Goal: Task Accomplishment & Management: Manage account settings

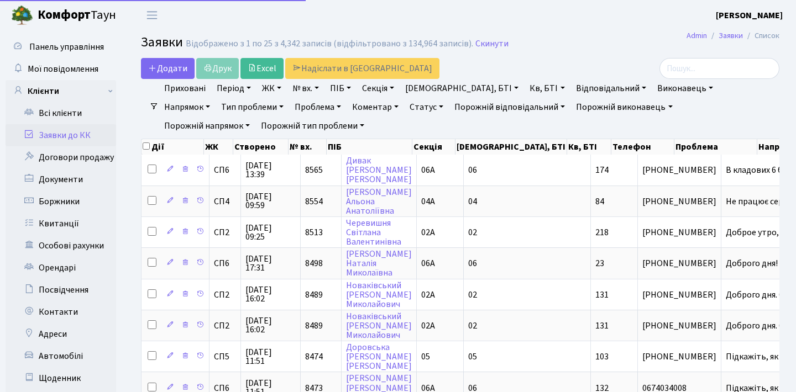
select select "25"
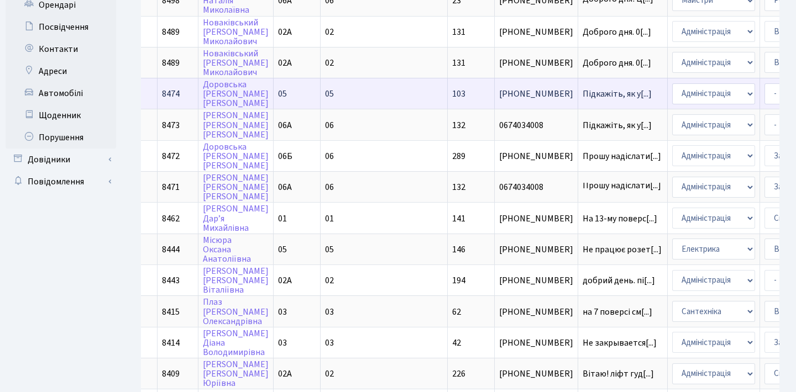
scroll to position [269, 0]
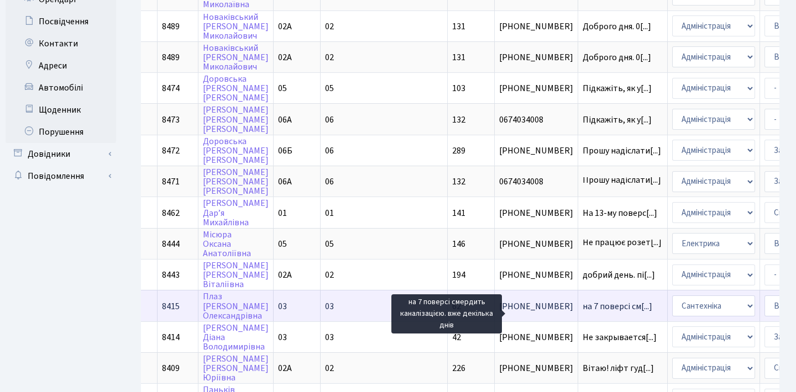
click at [583, 313] on span "на 7 поверсі см[...]" at bounding box center [618, 307] width 70 height 12
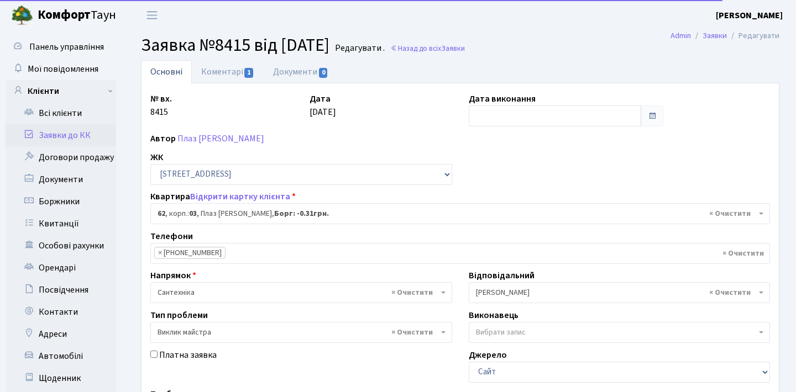
select select "20784"
select select "29"
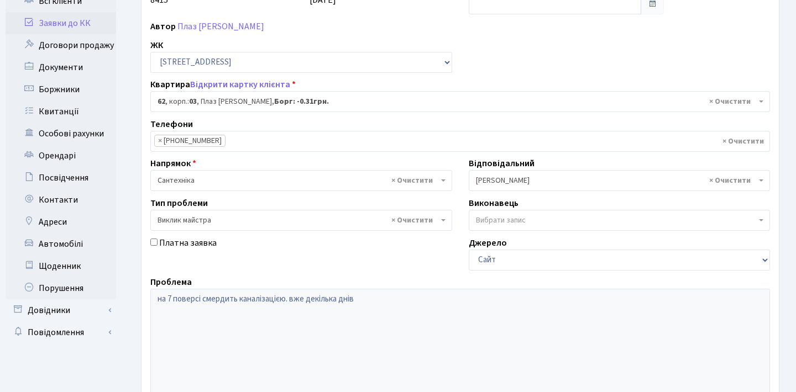
scroll to position [114, 0]
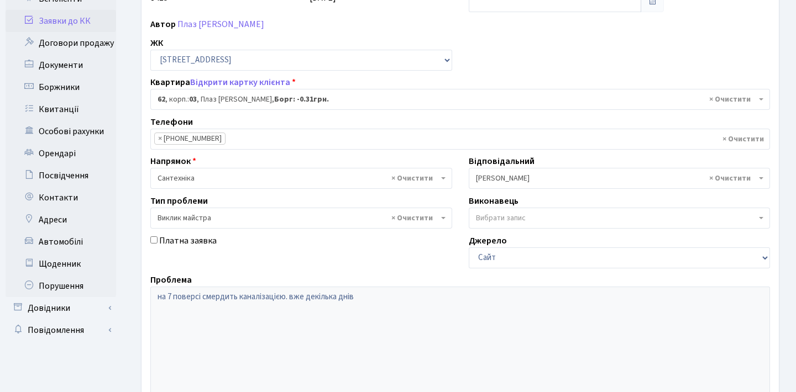
click at [139, 280] on div "Основні Коментарі 1 Документи 0 № вх. 8415 Дата 27.09.2025 Дата виконання Автор…" at bounding box center [460, 231] width 655 height 571
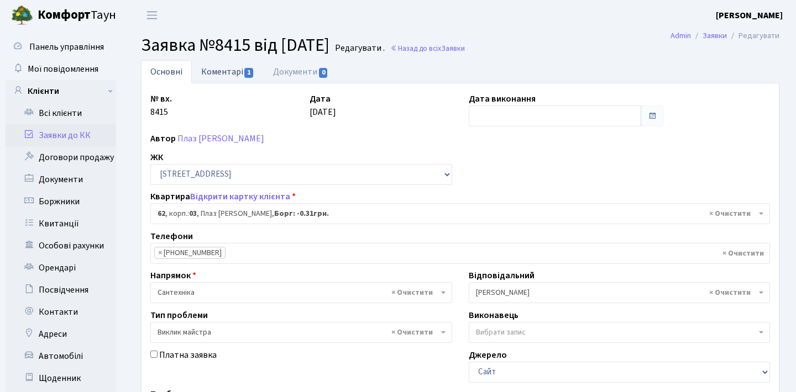
scroll to position [0, 0]
click at [228, 81] on link "Коментарі 1" at bounding box center [228, 71] width 72 height 23
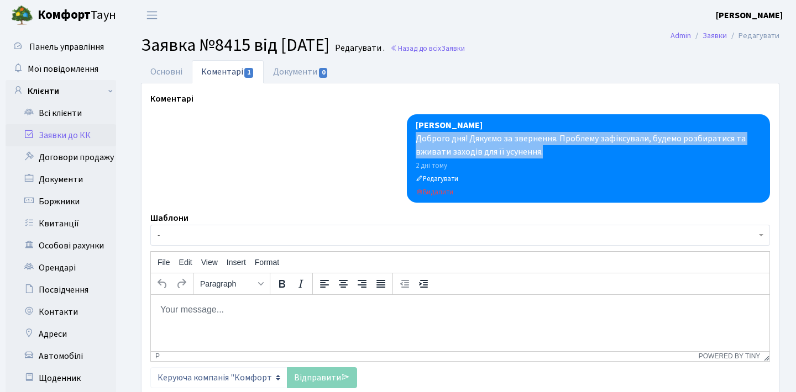
drag, startPoint x: 554, startPoint y: 153, endPoint x: 417, endPoint y: 141, distance: 137.5
click at [417, 141] on div "Доброго дня! Дякуємо за звернення. Проблему зафіксували, будемо розбиратися та …" at bounding box center [588, 145] width 345 height 27
copy div "Доброго дня! Дякуємо за звернення. Проблему зафіксували, будемо розбиратися та …"
click at [182, 64] on link "Основні" at bounding box center [166, 71] width 51 height 23
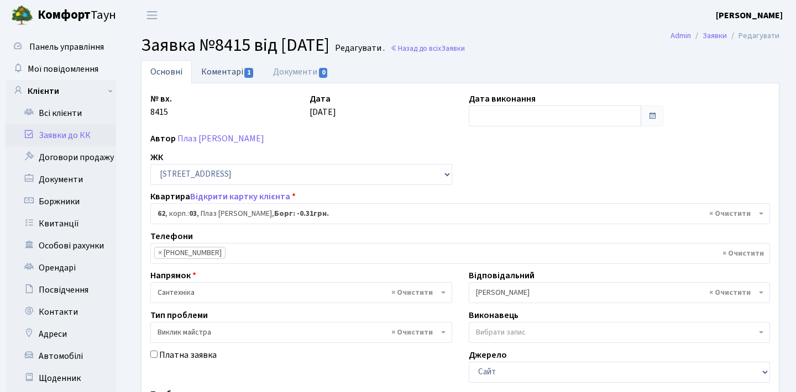
click at [241, 68] on link "Коментарі 1" at bounding box center [228, 71] width 72 height 23
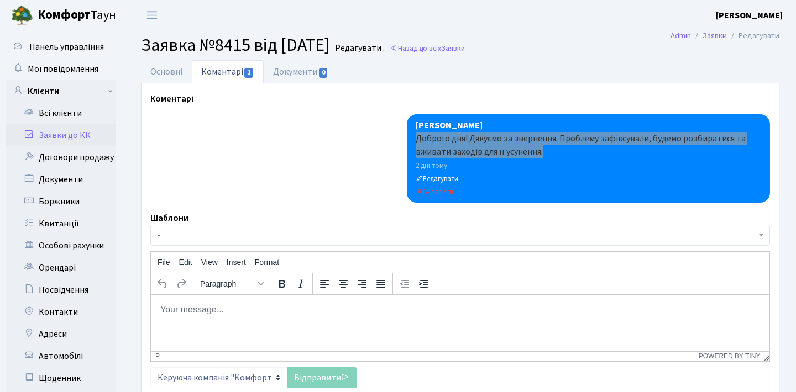
click at [268, 324] on html at bounding box center [460, 310] width 618 height 30
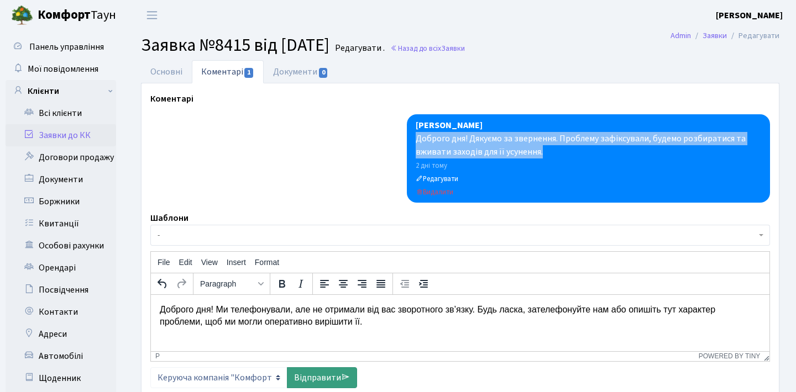
click at [335, 374] on link "Відправити" at bounding box center [322, 378] width 70 height 21
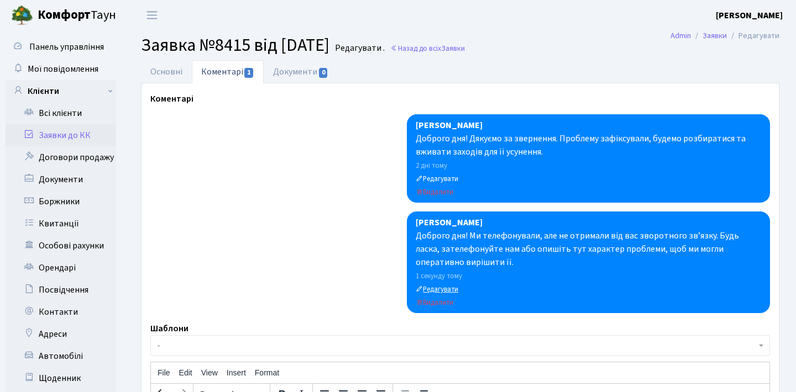
click at [456, 290] on small "Редагувати" at bounding box center [437, 290] width 43 height 10
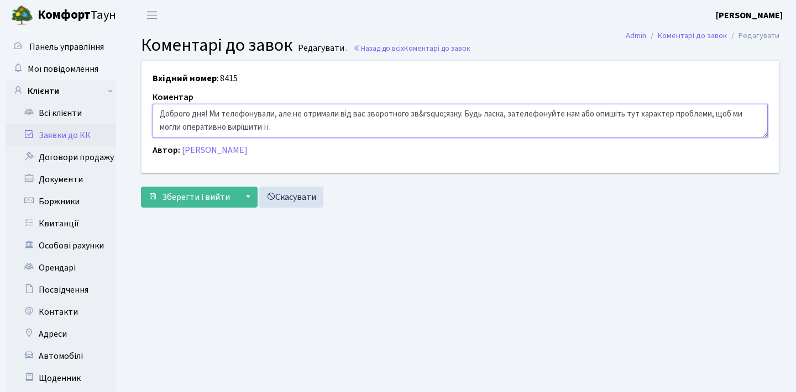
click at [397, 112] on textarea "Доброго дня! Ми телефонували, але не отримали від вас зворотного зв&rsquo;язку.…" at bounding box center [460, 121] width 615 height 34
type textarea "Доброго дня! Ми телефонували, але не отримали від вас зворотнього зв&rsquo;язку…"
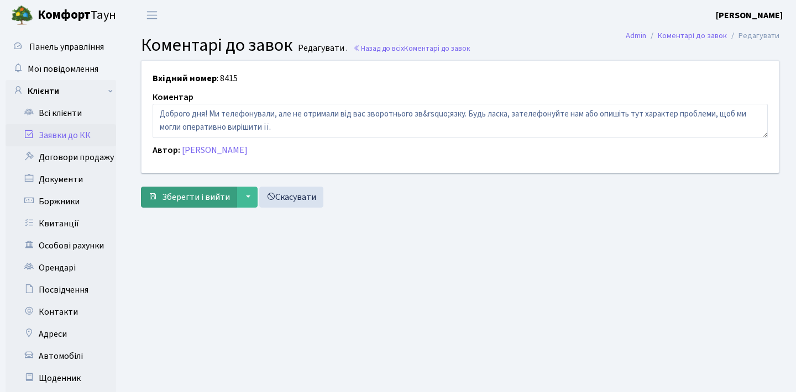
click at [223, 197] on span "Зберегти і вийти" at bounding box center [196, 197] width 68 height 12
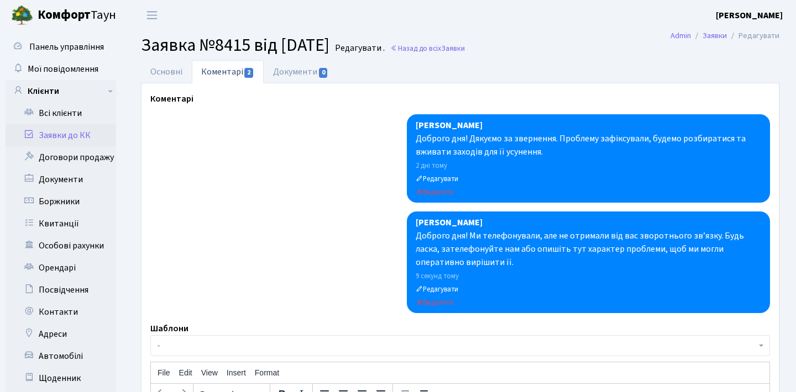
click at [77, 134] on link "Заявки до КК" at bounding box center [61, 135] width 111 height 22
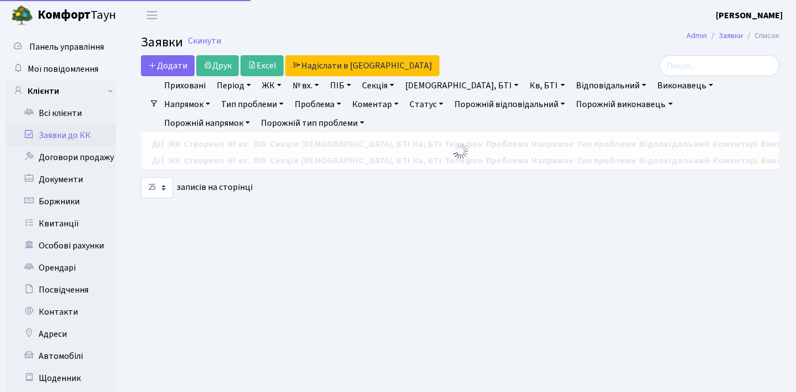
select select "25"
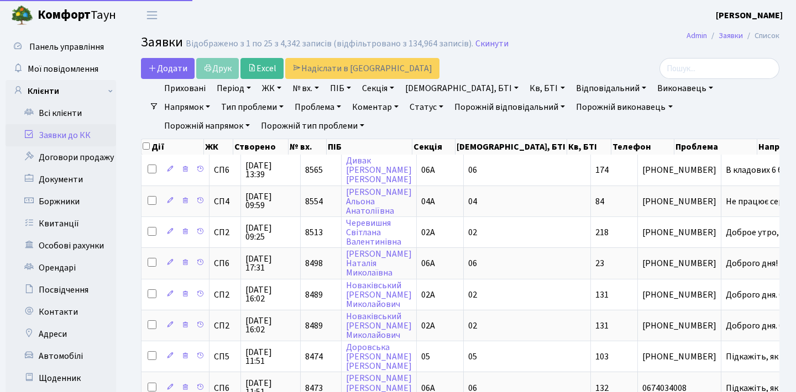
select select "25"
click at [290, 107] on link "Проблема" at bounding box center [317, 107] width 55 height 19
click at [217, 106] on link "Тип проблеми" at bounding box center [252, 107] width 71 height 19
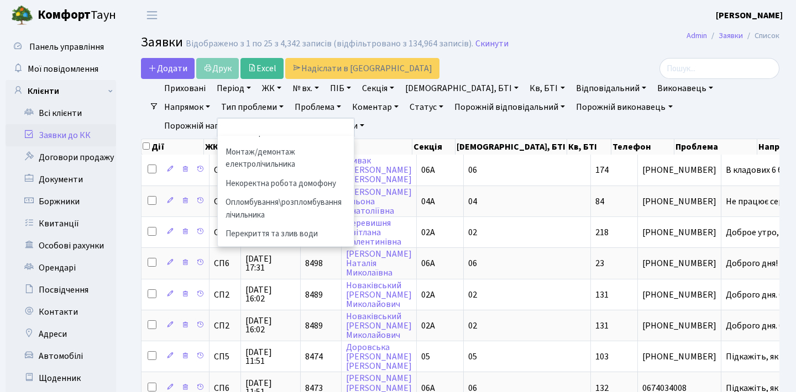
scroll to position [227, 0]
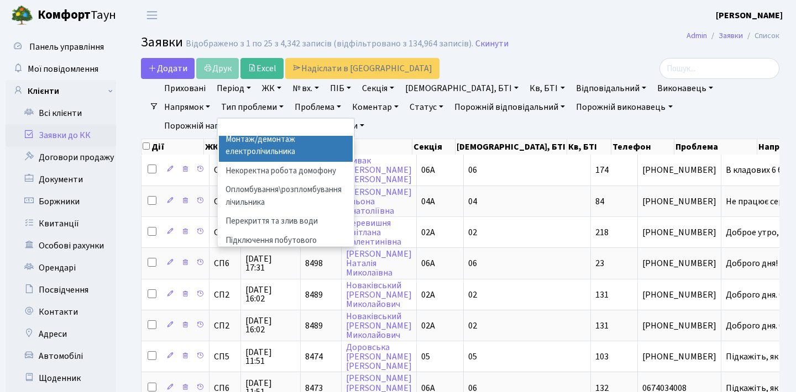
click at [558, 44] on h2 "Заявки Відображено з 1 по 25 з 4,342 записів (відфільтровано з 134,964 записів)…" at bounding box center [460, 44] width 638 height 19
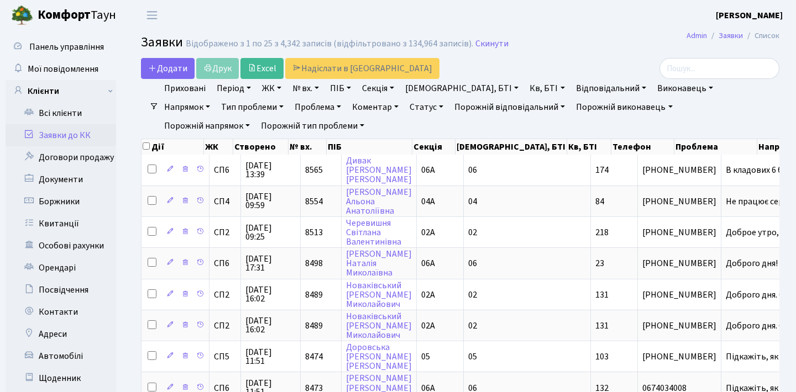
click at [214, 98] on link "Напрямок" at bounding box center [187, 107] width 55 height 19
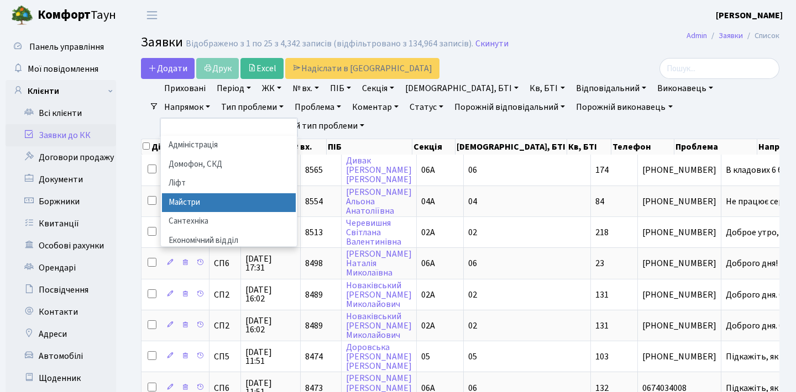
click at [296, 193] on li "Майстри" at bounding box center [229, 202] width 134 height 19
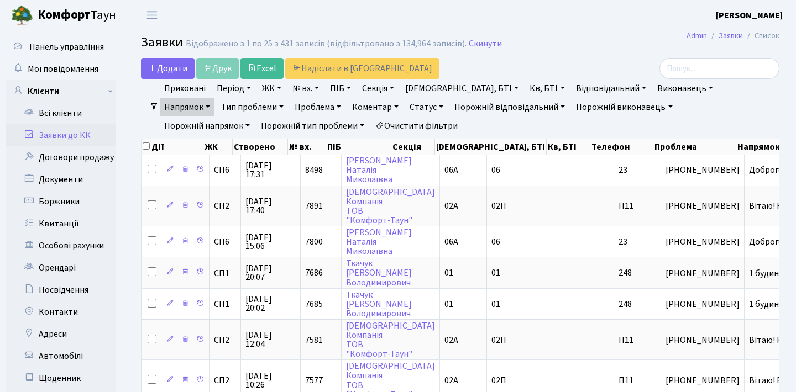
click at [247, 91] on link "Період" at bounding box center [233, 88] width 43 height 19
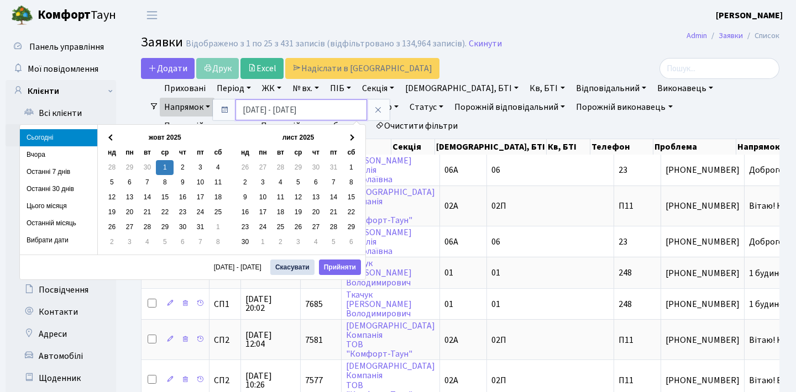
click at [279, 109] on input "[DATE] - [DATE]" at bounding box center [301, 109] width 132 height 21
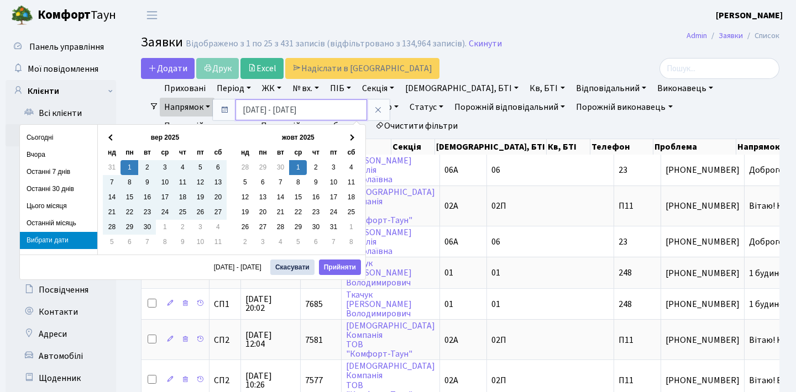
click at [291, 109] on input "[DATE] - [DATE]" at bounding box center [301, 109] width 132 height 21
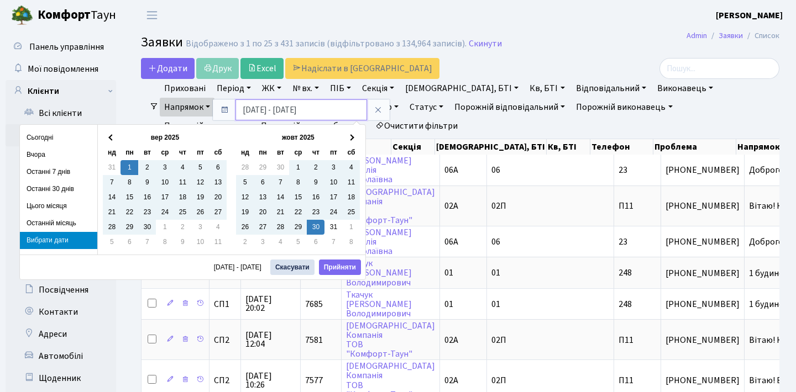
click at [301, 111] on input "[DATE] - [DATE]" at bounding box center [301, 109] width 132 height 21
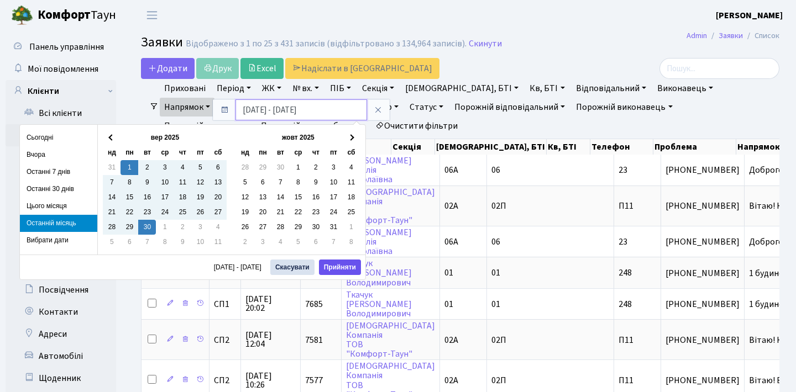
type input "[DATE] - [DATE]"
click at [347, 261] on button "Прийняти" at bounding box center [340, 267] width 42 height 15
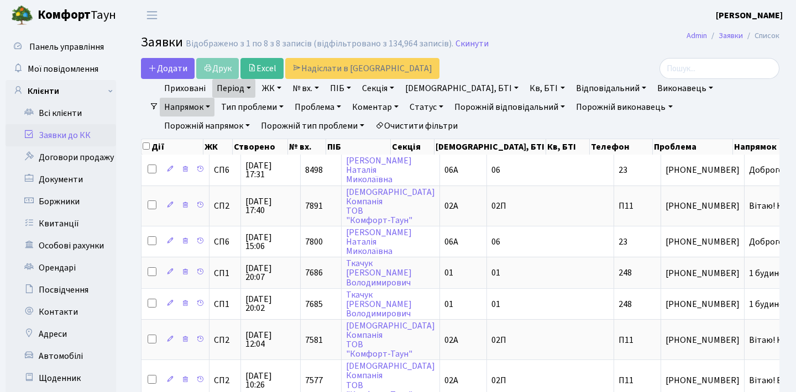
click at [405, 108] on link "Статус" at bounding box center [426, 107] width 43 height 19
click at [406, 154] on link "Виконано" at bounding box center [449, 157] width 87 height 17
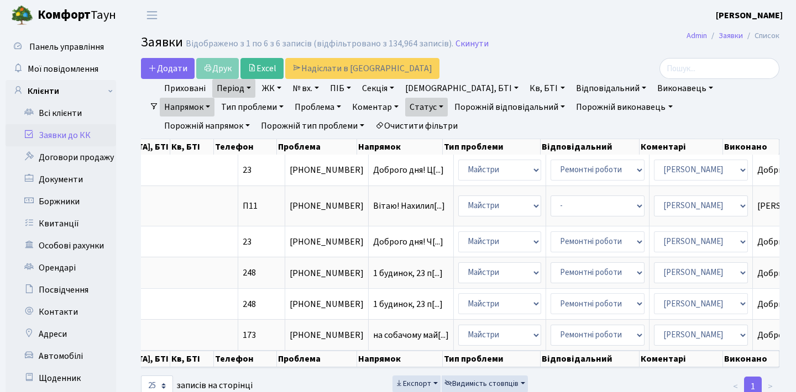
scroll to position [22, 0]
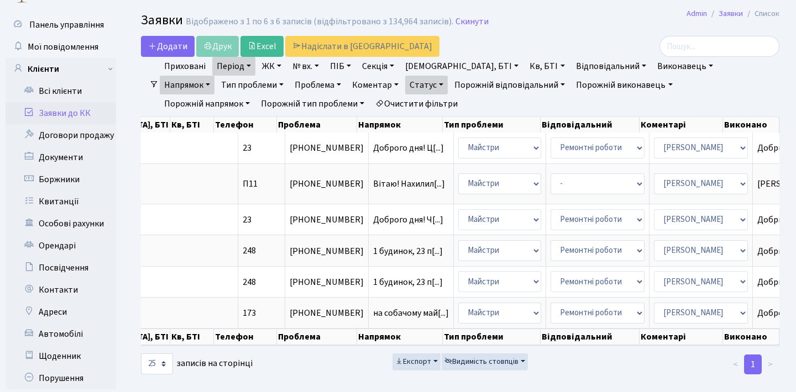
click at [214, 76] on link "Напрямок" at bounding box center [187, 85] width 55 height 19
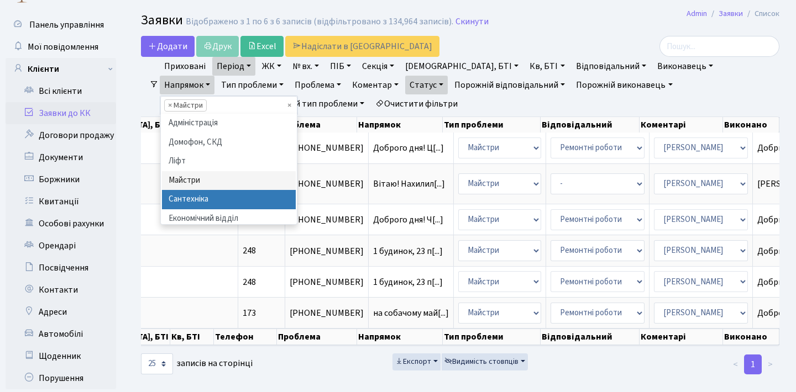
click at [296, 190] on li "Сантехніка" at bounding box center [229, 199] width 134 height 19
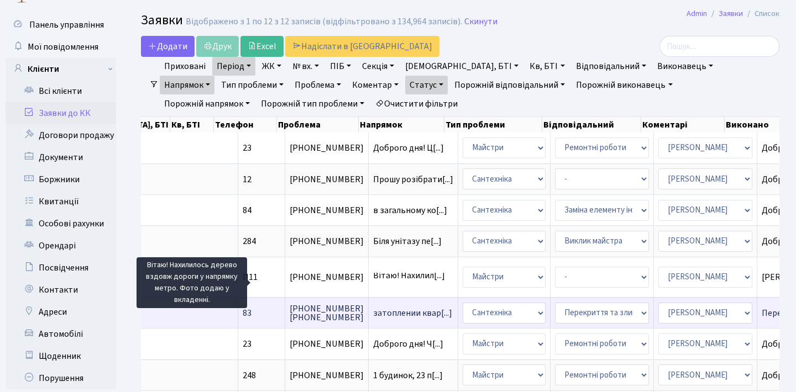
scroll to position [2, 0]
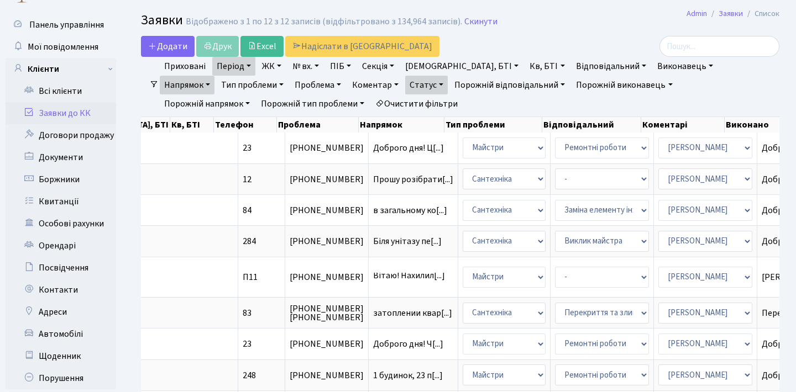
click at [214, 76] on link "Напрямок" at bounding box center [187, 85] width 55 height 19
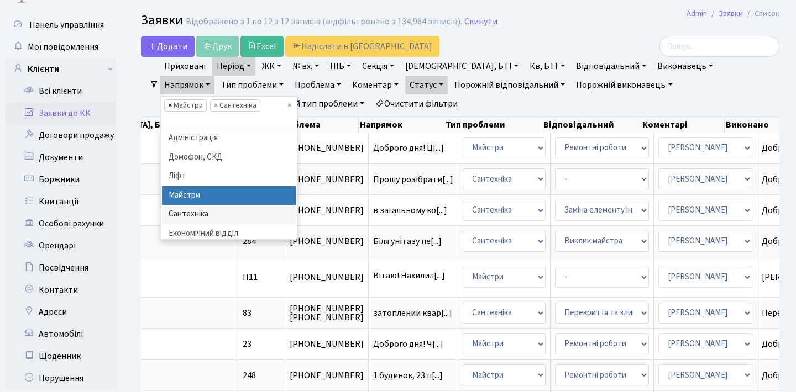
click at [172, 100] on span "×" at bounding box center [170, 105] width 4 height 11
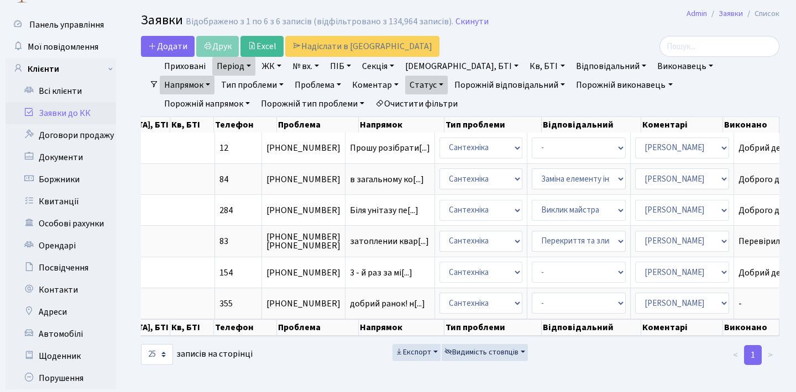
click at [214, 76] on link "Напрямок" at bounding box center [187, 85] width 55 height 19
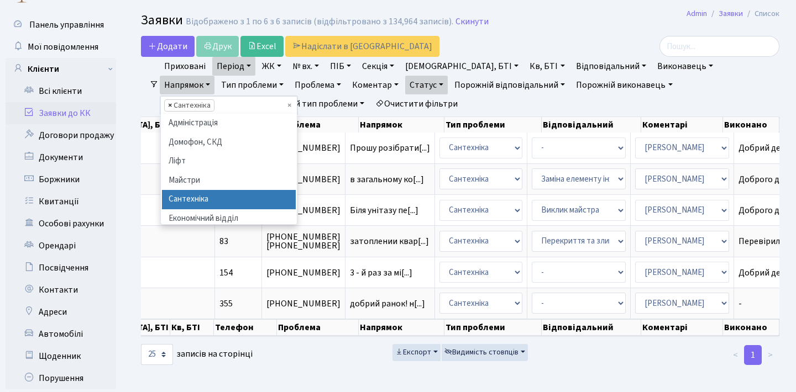
click at [172, 100] on span "×" at bounding box center [170, 105] width 4 height 11
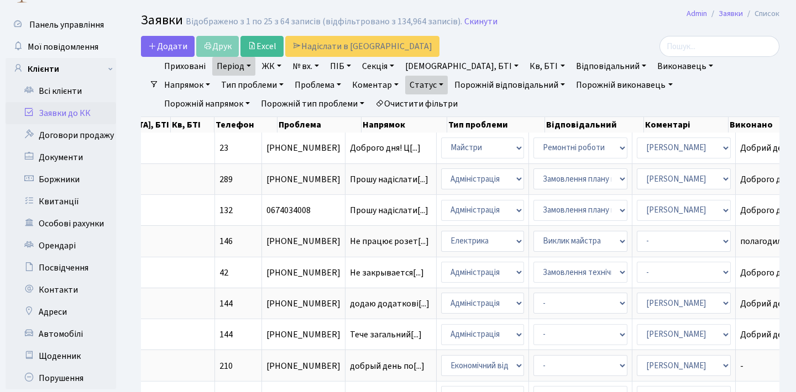
click at [257, 68] on ul "Приховані Період [DATE] - [DATE] ЖК [STREET_ADDRESS] [STREET_ADDRESS] [STREET_A…" at bounding box center [465, 85] width 612 height 56
click at [244, 69] on link "Період" at bounding box center [233, 66] width 43 height 19
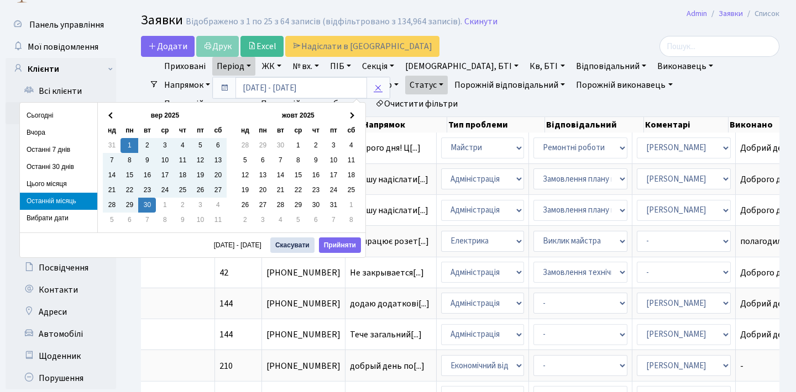
click at [379, 87] on icon at bounding box center [378, 87] width 9 height 9
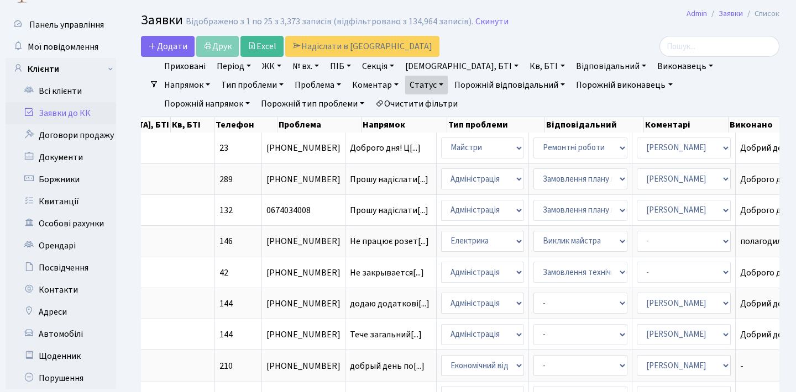
drag, startPoint x: 384, startPoint y: 87, endPoint x: 382, endPoint y: 109, distance: 22.2
click at [405, 87] on link "Статус" at bounding box center [426, 85] width 43 height 19
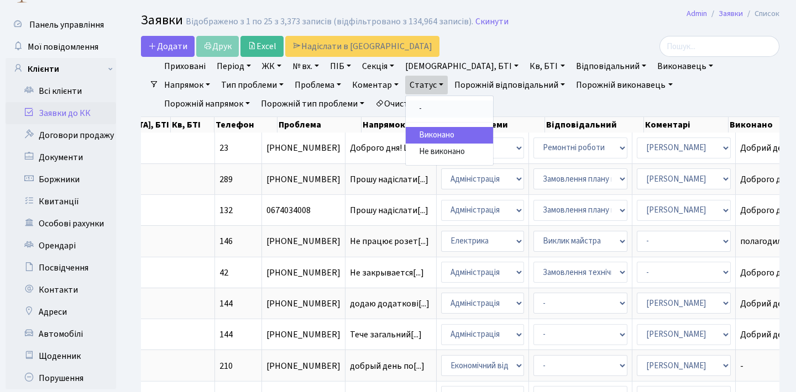
click at [406, 111] on link "-" at bounding box center [449, 109] width 87 height 17
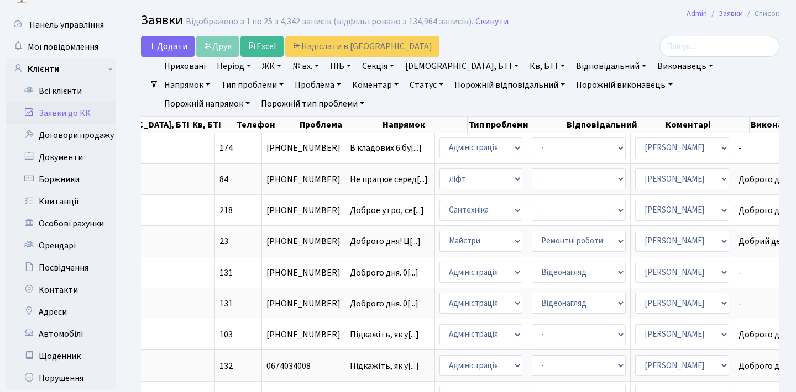
click at [38, 111] on link "Заявки до КК" at bounding box center [61, 113] width 111 height 22
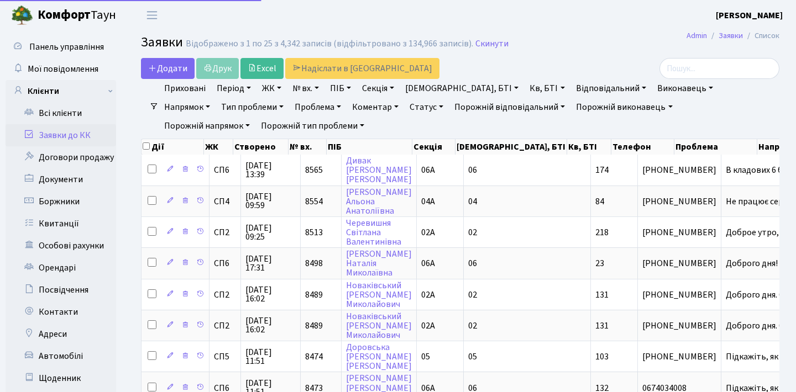
select select "25"
